Goal: Transaction & Acquisition: Purchase product/service

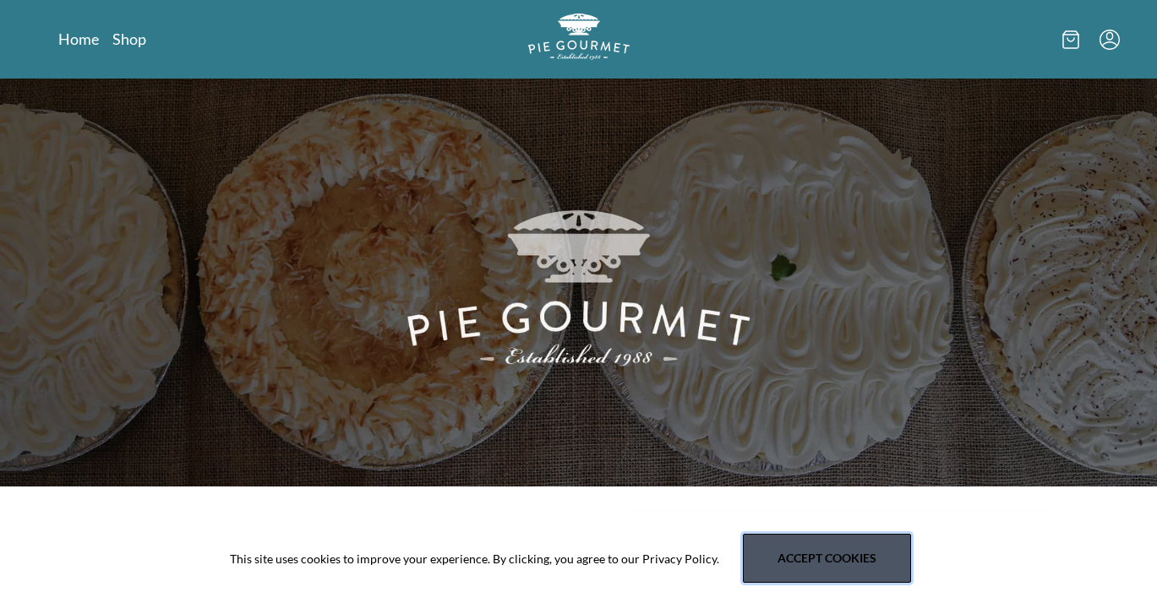
click at [760, 556] on button "Accept cookies" at bounding box center [827, 558] width 168 height 49
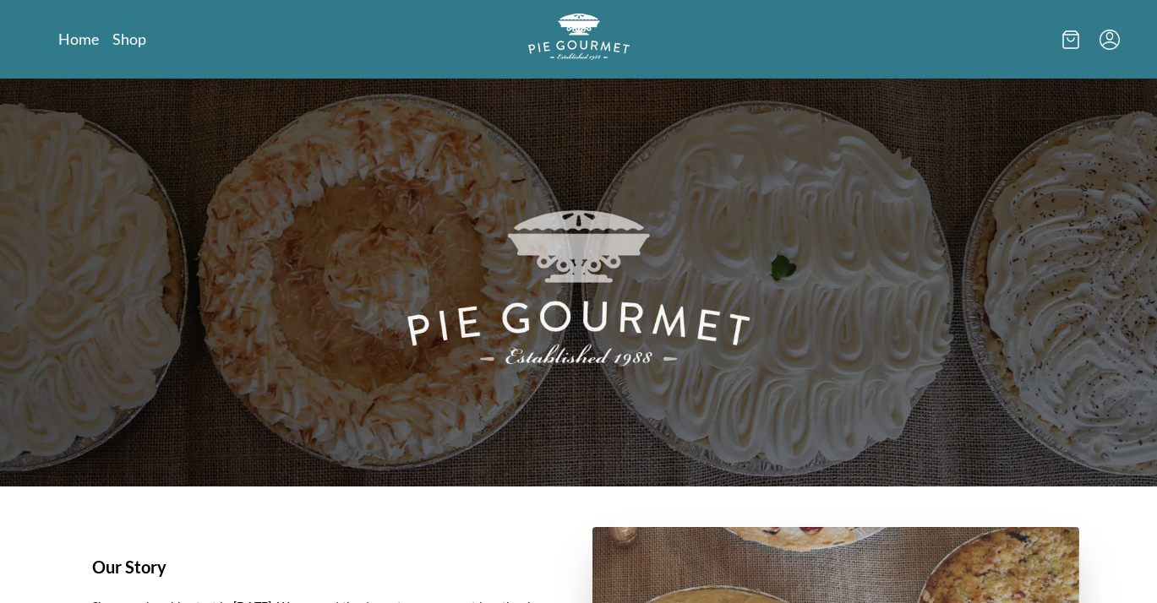
click at [157, 52] on div "Home Shop" at bounding box center [579, 39] width 1082 height 79
click at [133, 46] on link "Shop" at bounding box center [129, 39] width 34 height 20
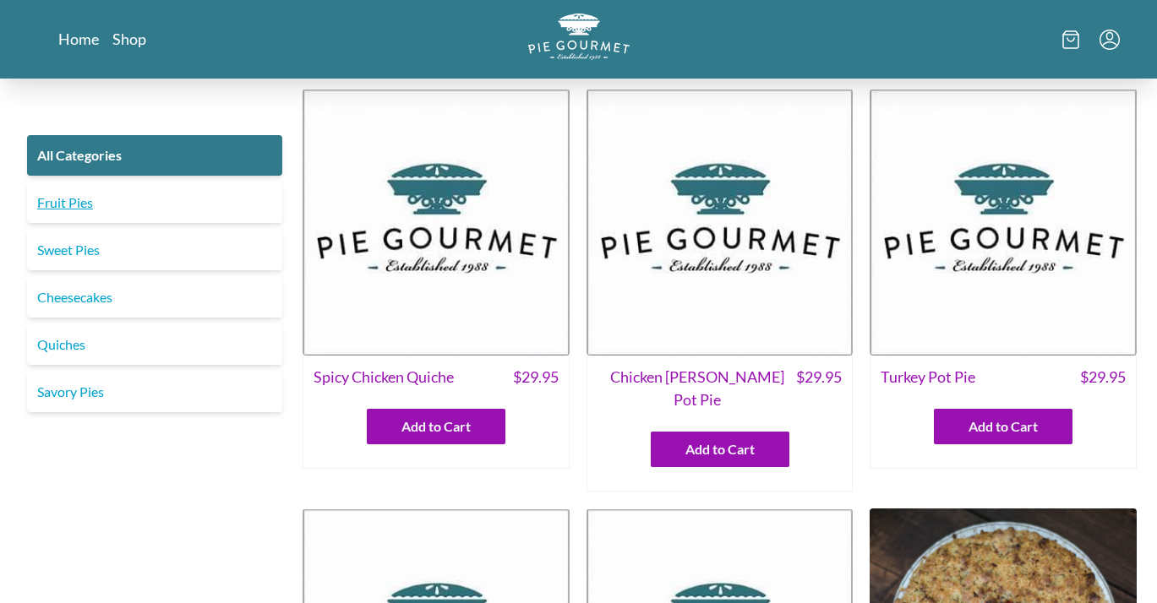
click at [58, 209] on link "Fruit Pies" at bounding box center [154, 203] width 255 height 41
